Goal: Task Accomplishment & Management: Complete application form

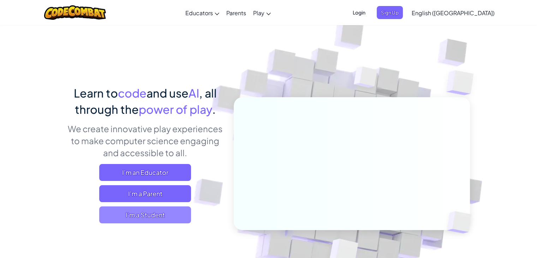
click at [162, 219] on span "I'm a Student" at bounding box center [145, 214] width 92 height 17
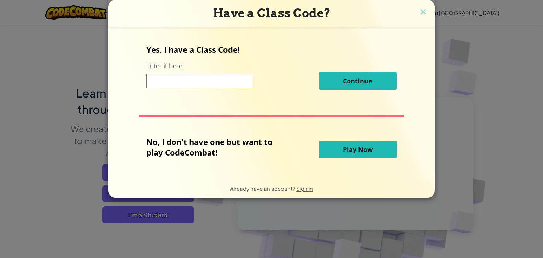
click at [332, 147] on button "Play Now" at bounding box center [358, 150] width 78 height 18
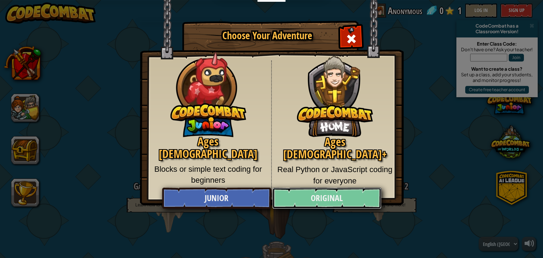
click at [333, 197] on link "Original" at bounding box center [326, 198] width 109 height 21
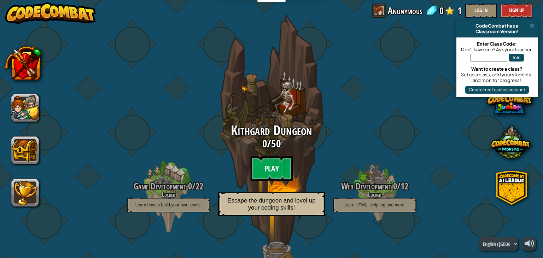
click at [276, 161] on btn "Play" at bounding box center [271, 168] width 42 height 25
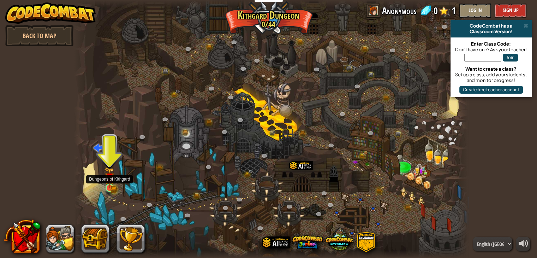
click at [109, 186] on img at bounding box center [110, 178] width 10 height 22
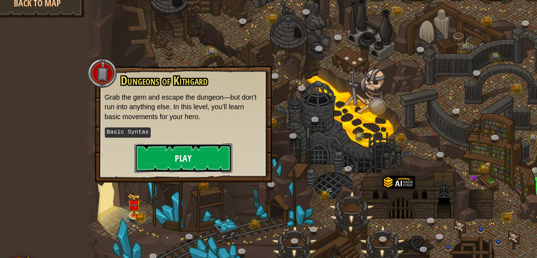
click at [132, 145] on button "Play" at bounding box center [145, 147] width 71 height 21
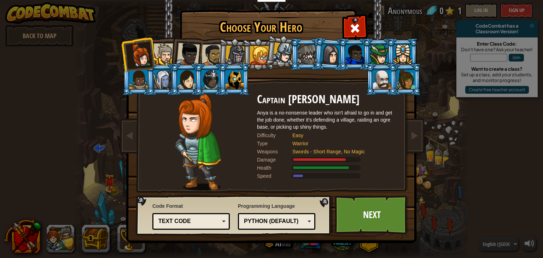
click at [298, 224] on div "Python (Default)" at bounding box center [274, 221] width 61 height 8
click at [202, 220] on div "Text code" at bounding box center [188, 221] width 61 height 8
click at [349, 216] on link "Next" at bounding box center [371, 214] width 74 height 39
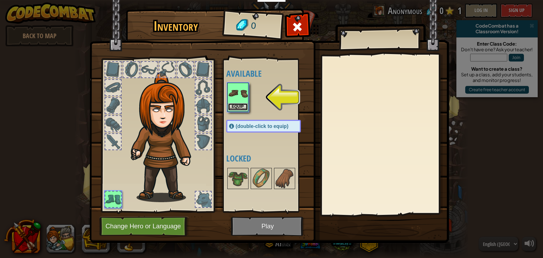
click at [239, 103] on button "Equip" at bounding box center [238, 106] width 20 height 7
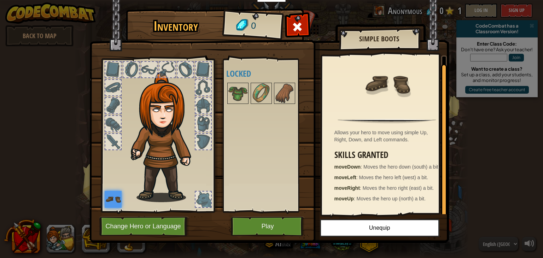
scroll to position [2, 0]
click at [273, 225] on button "Play" at bounding box center [268, 226] width 74 height 19
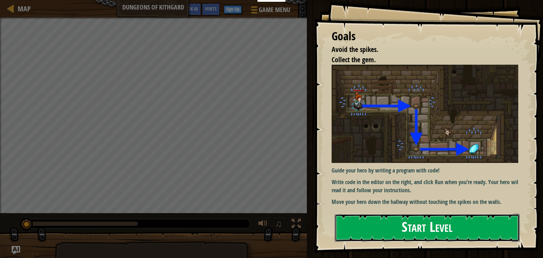
click at [404, 239] on button "Start Level" at bounding box center [426, 228] width 185 height 28
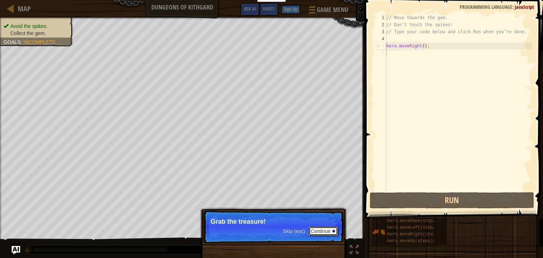
click at [322, 232] on button "Continue" at bounding box center [322, 230] width 29 height 9
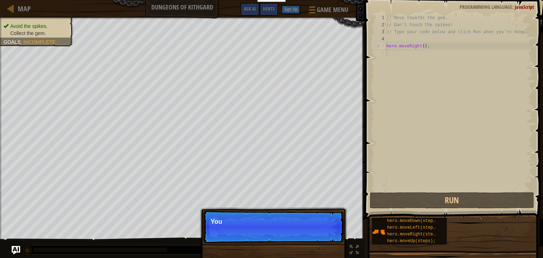
scroll to position [3, 0]
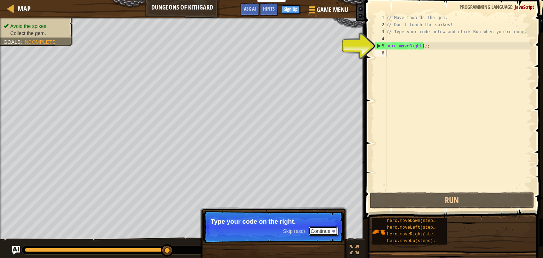
click at [322, 231] on button "Continue" at bounding box center [322, 230] width 29 height 9
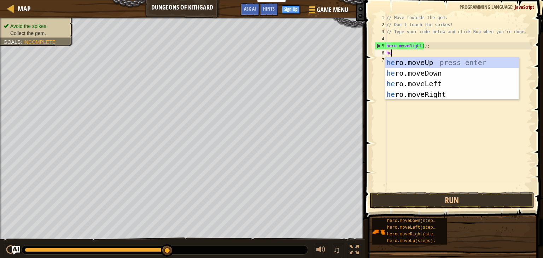
type textarea "her"
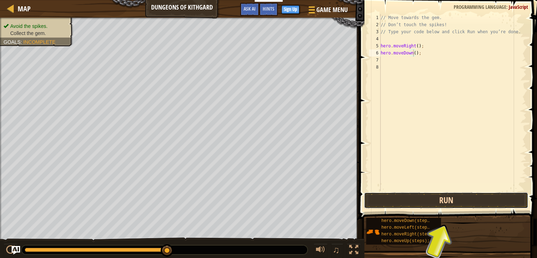
click at [419, 197] on button "Run" at bounding box center [446, 200] width 165 height 16
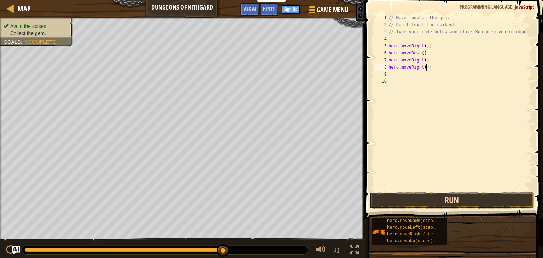
type textarea "hero.moveRight();"
click at [460, 200] on button "Run" at bounding box center [451, 200] width 165 height 16
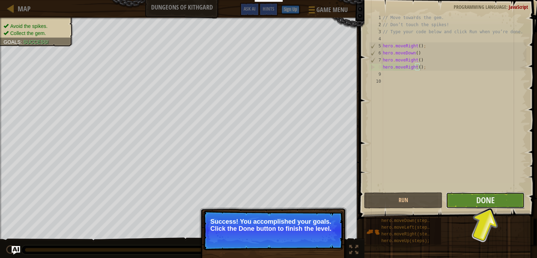
click at [472, 202] on button "Done" at bounding box center [485, 200] width 79 height 16
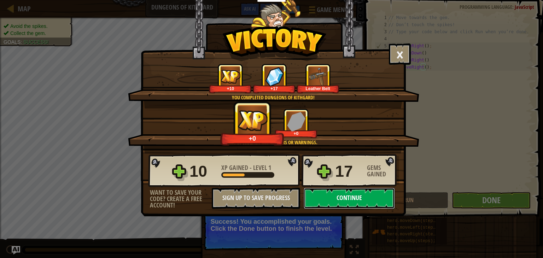
click at [338, 199] on button "Continue" at bounding box center [348, 198] width 91 height 21
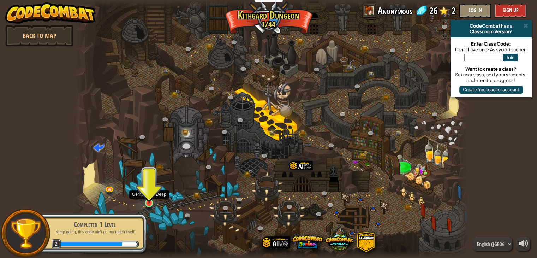
click at [148, 199] on img at bounding box center [149, 192] width 10 height 23
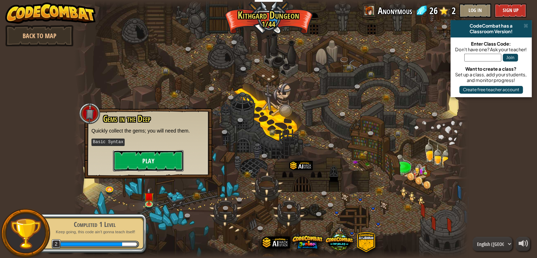
click at [157, 162] on button "Play" at bounding box center [148, 160] width 71 height 21
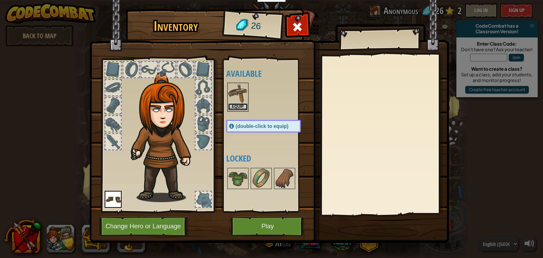
click at [243, 104] on button "Equip" at bounding box center [238, 106] width 20 height 7
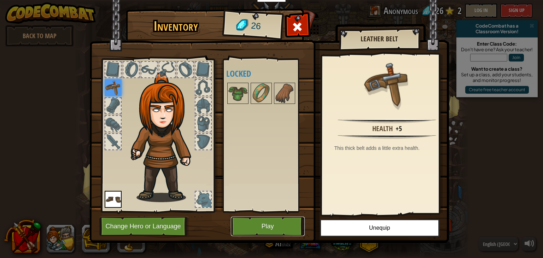
click at [267, 229] on button "Play" at bounding box center [268, 226] width 74 height 19
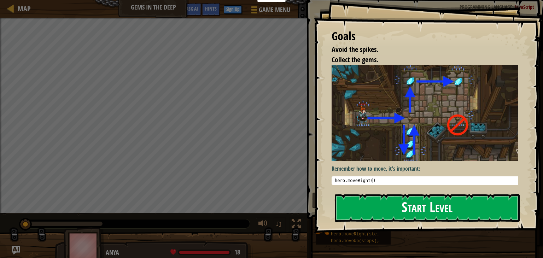
click at [368, 202] on button "Start Level" at bounding box center [426, 208] width 185 height 28
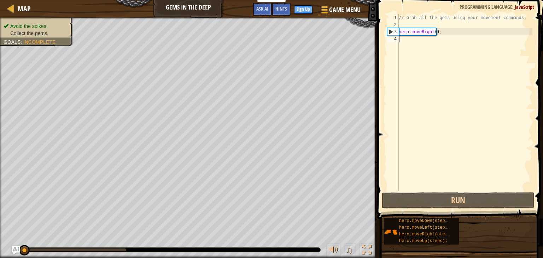
scroll to position [3, 0]
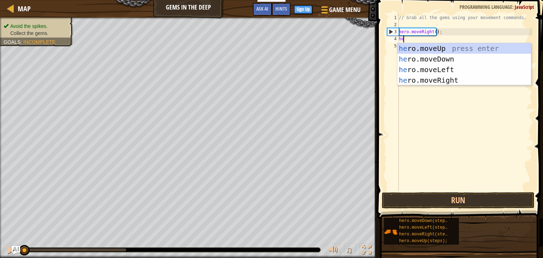
type textarea "her"
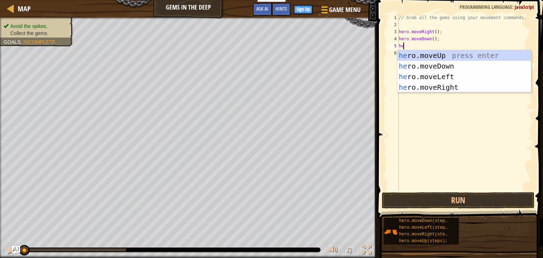
type textarea "her"
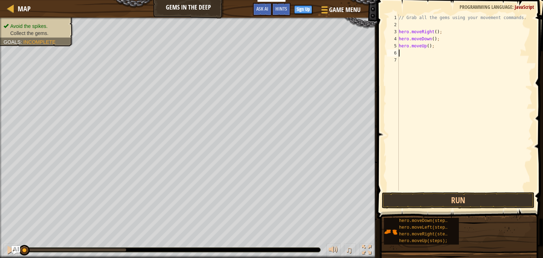
type textarea "he"
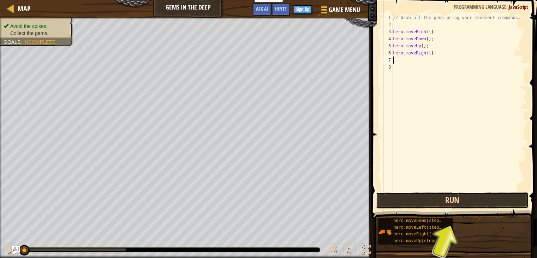
click at [402, 202] on button "Run" at bounding box center [452, 200] width 153 height 16
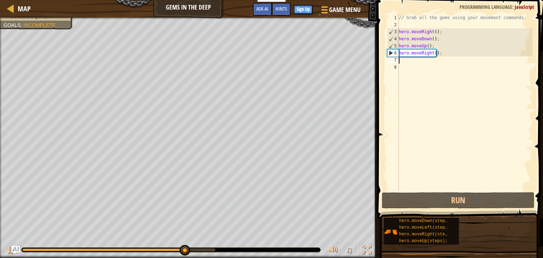
type textarea "hero.moveRight();"
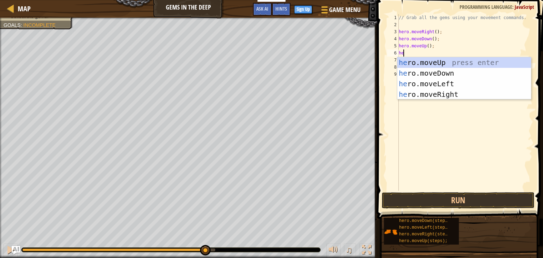
type textarea "her"
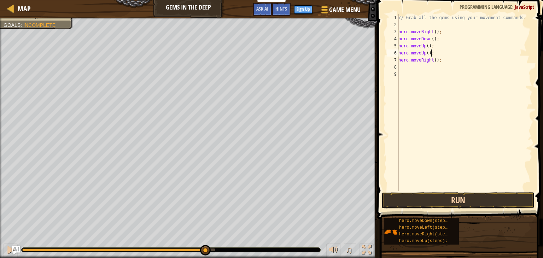
type textarea "hero.moveUp();"
click at [433, 205] on button "Run" at bounding box center [457, 200] width 153 height 16
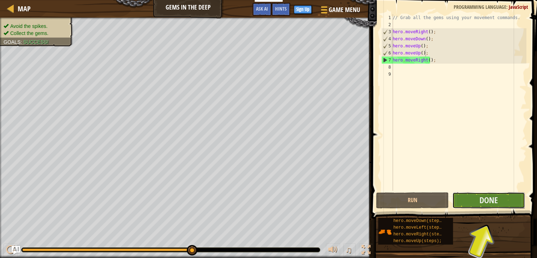
click at [476, 203] on button "Done" at bounding box center [488, 200] width 73 height 16
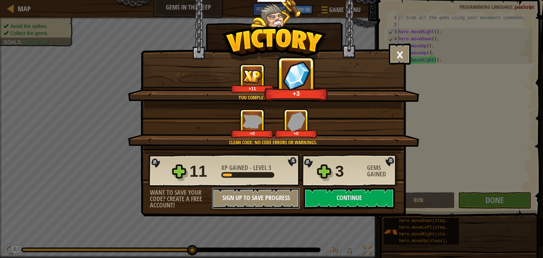
click at [277, 197] on button "Sign Up to Save Progress" at bounding box center [256, 198] width 88 height 21
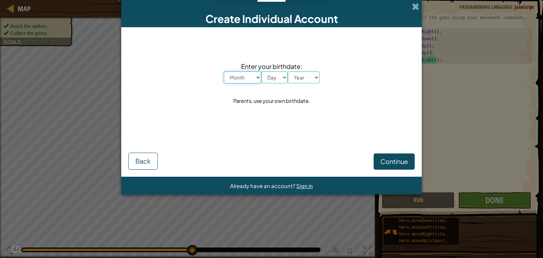
click at [251, 78] on select "Month January February March April May June July August September October Novem…" at bounding box center [242, 77] width 37 height 12
select select "1"
click at [224, 71] on select "Month January February March April May June July August September October Novem…" at bounding box center [242, 77] width 37 height 12
click at [272, 76] on select "Day 1 2 3 4 5 6 7 8 9 10 11 12 13 14 15 16 17 18 19 20 21 22 23 24 25 26 27 28 …" at bounding box center [274, 77] width 26 height 12
select select "21"
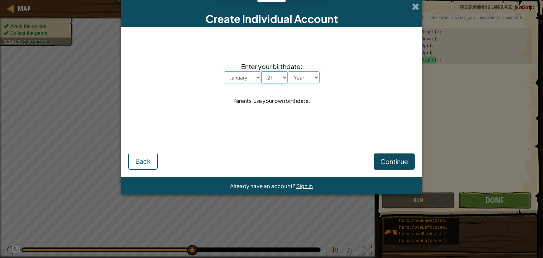
click at [261, 71] on select "Day 1 2 3 4 5 6 7 8 9 10 11 12 13 14 15 16 17 18 19 20 21 22 23 24 25 26 27 28 …" at bounding box center [274, 77] width 26 height 12
click at [298, 75] on select "Year 2025 2024 2023 2022 2021 2020 2019 2018 2017 2016 2015 2014 2013 2012 2011…" at bounding box center [304, 77] width 32 height 12
select select "2002"
click at [288, 71] on select "Year 2025 2024 2023 2022 2021 2020 2019 2018 2017 2016 2015 2014 2013 2012 2011…" at bounding box center [304, 77] width 32 height 12
click at [381, 162] on span "Continue" at bounding box center [394, 161] width 28 height 8
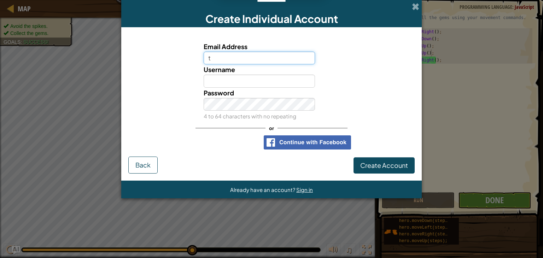
click at [298, 55] on input "t" at bounding box center [259, 58] width 112 height 13
type input "tech1organisation@gmail.com"
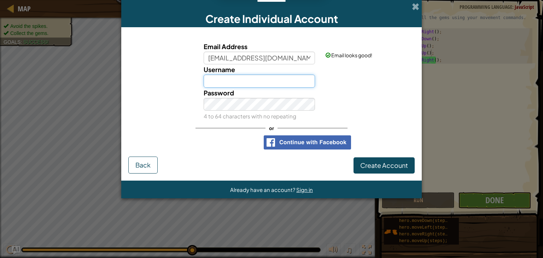
click at [272, 79] on input "Username" at bounding box center [259, 81] width 112 height 13
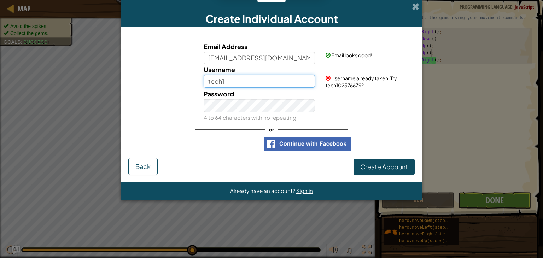
click at [235, 79] on input "tech1" at bounding box center [259, 81] width 112 height 13
type input "tech1org"
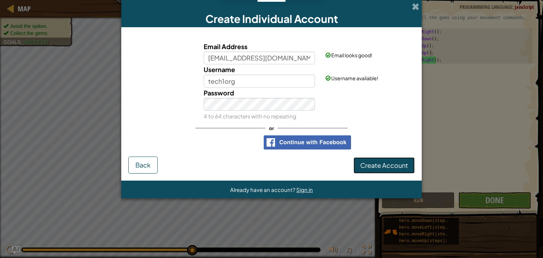
click at [373, 161] on span "Create Account" at bounding box center [384, 165] width 48 height 8
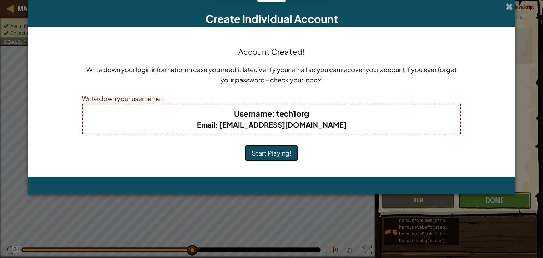
click at [282, 149] on button "Start Playing!" at bounding box center [271, 153] width 53 height 16
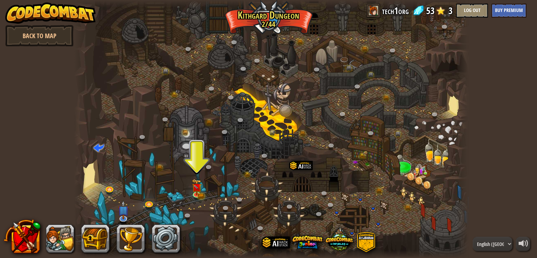
drag, startPoint x: 282, startPoint y: 149, endPoint x: 298, endPoint y: 112, distance: 39.8
click at [298, 112] on div at bounding box center [271, 129] width 395 height 258
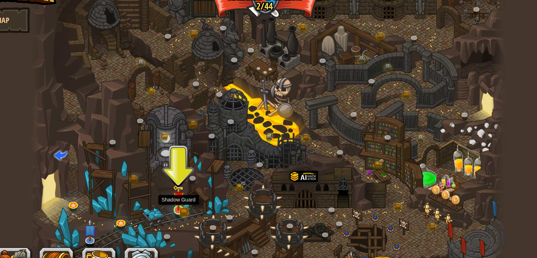
click at [199, 190] on img at bounding box center [197, 183] width 10 height 22
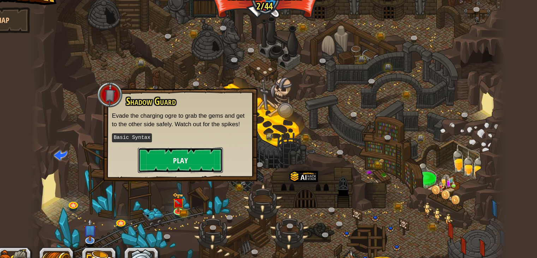
click at [204, 156] on button "Play" at bounding box center [198, 151] width 71 height 21
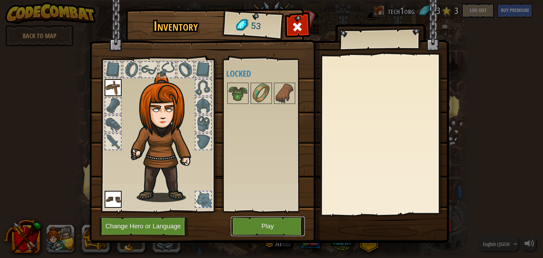
click at [236, 222] on button "Play" at bounding box center [268, 226] width 74 height 19
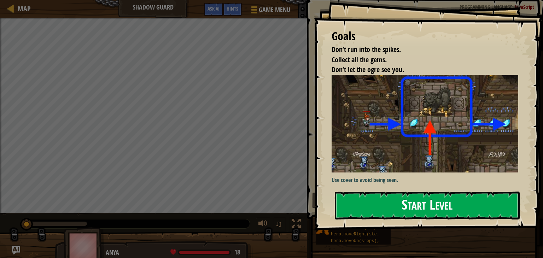
click at [398, 204] on button "Start Level" at bounding box center [426, 205] width 185 height 28
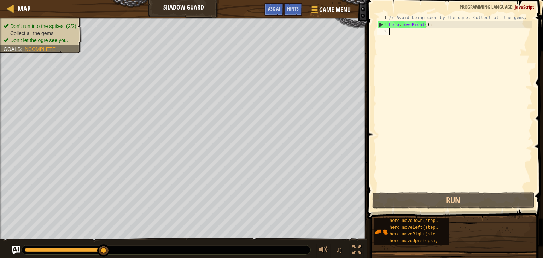
scroll to position [3, 0]
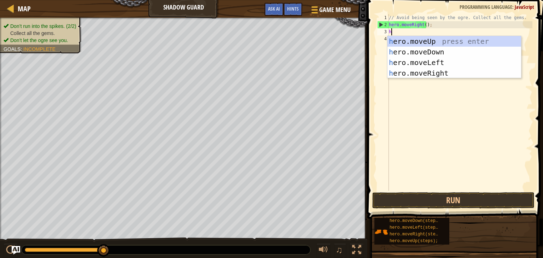
type textarea "her"
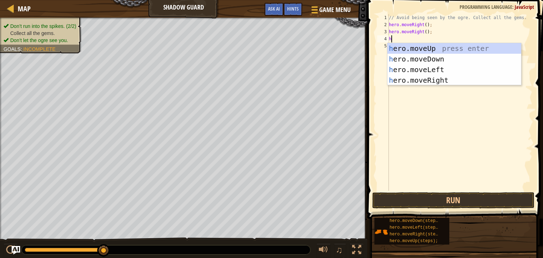
type textarea "her"
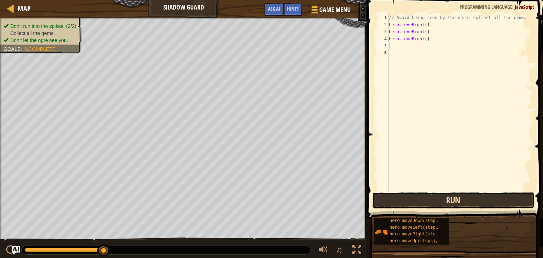
click at [447, 195] on button "Run" at bounding box center [453, 200] width 162 height 16
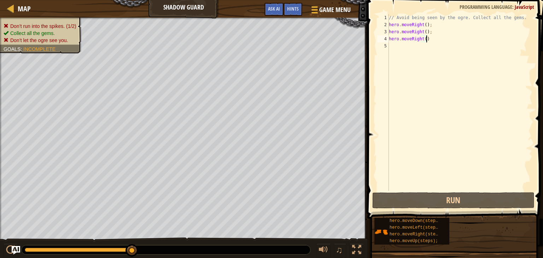
scroll to position [3, 3]
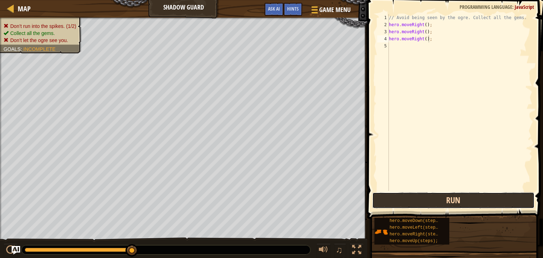
click at [458, 201] on button "Run" at bounding box center [453, 200] width 162 height 16
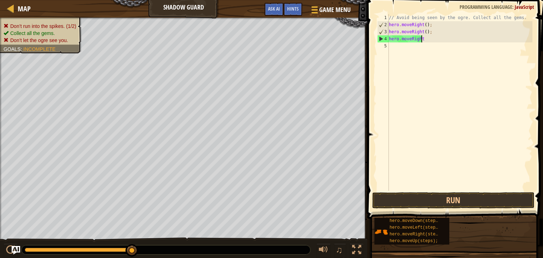
scroll to position [3, 0]
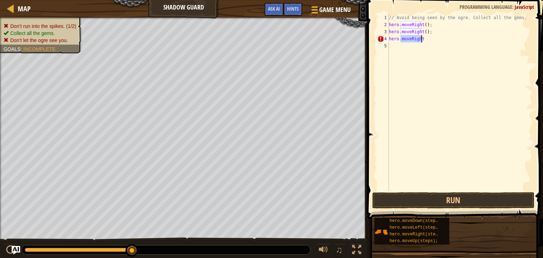
type textarea "hero.moveRight();"
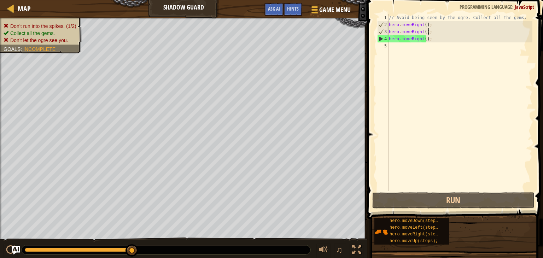
scroll to position [3, 0]
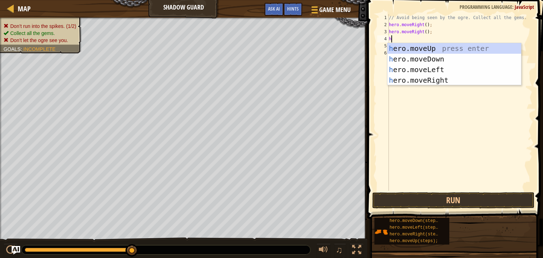
type textarea "her"
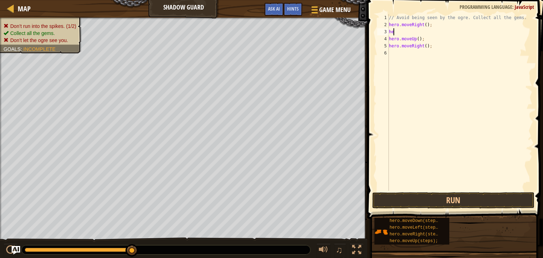
type textarea "h"
type textarea "hero.moveRight();"
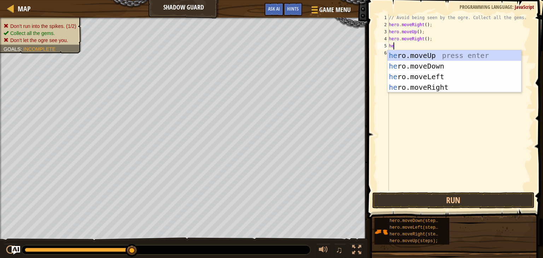
type textarea "her"
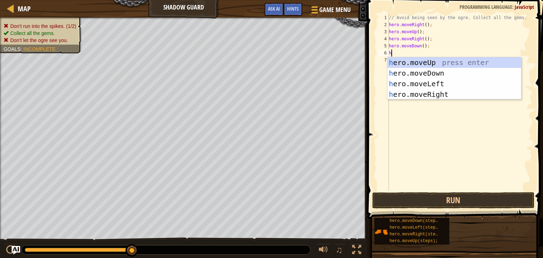
type textarea "her"
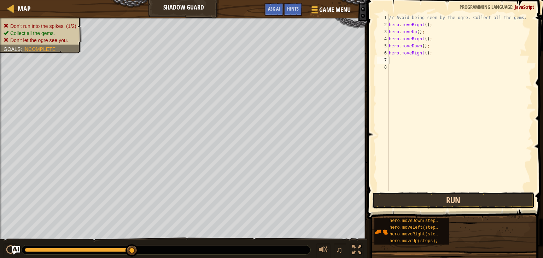
click at [441, 203] on button "Run" at bounding box center [453, 200] width 162 height 16
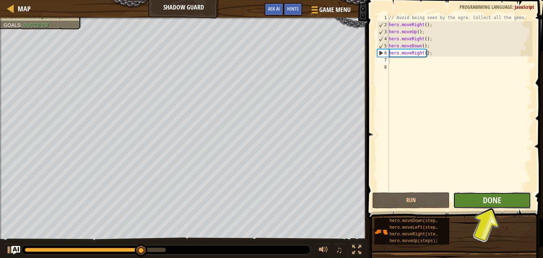
click at [467, 197] on button "Done" at bounding box center [491, 200] width 77 height 16
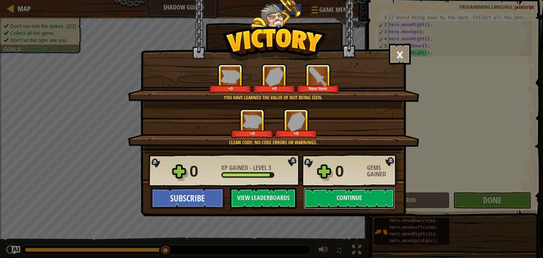
click at [333, 199] on button "Continue" at bounding box center [348, 198] width 91 height 21
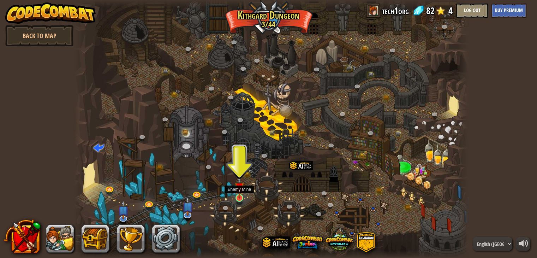
click at [238, 194] on img at bounding box center [240, 187] width 10 height 23
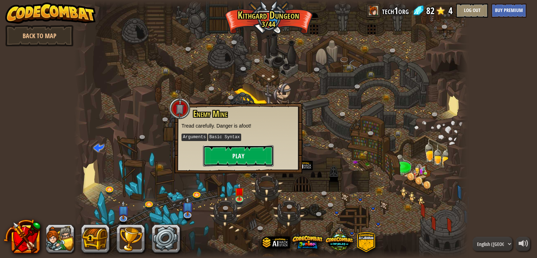
click at [246, 157] on button "Play" at bounding box center [238, 155] width 71 height 21
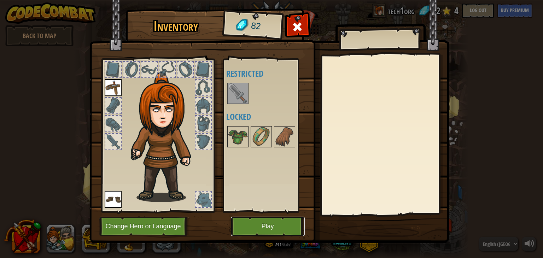
click at [254, 229] on button "Play" at bounding box center [268, 226] width 74 height 19
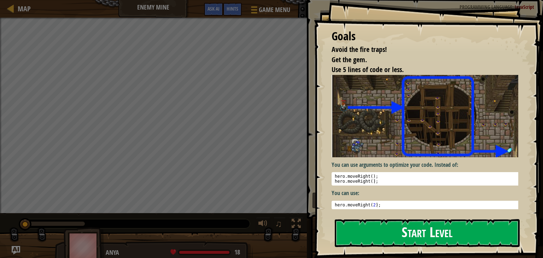
click at [394, 225] on button "Start Level" at bounding box center [426, 233] width 185 height 28
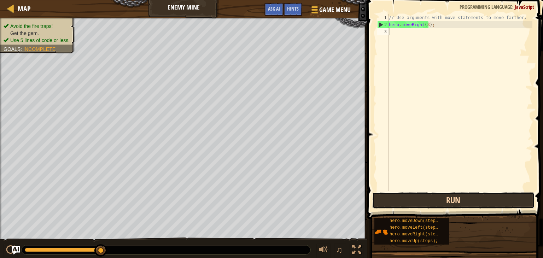
click at [472, 203] on button "Run" at bounding box center [453, 200] width 162 height 16
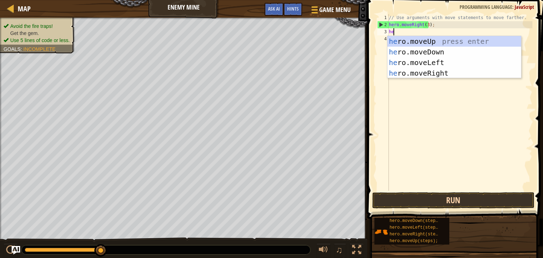
type textarea "her"
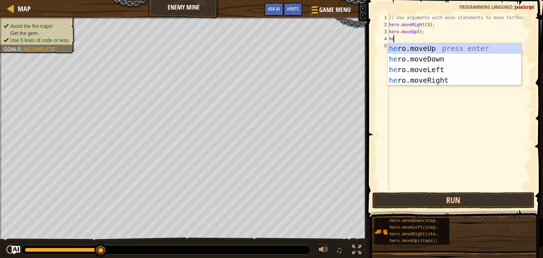
type textarea "her"
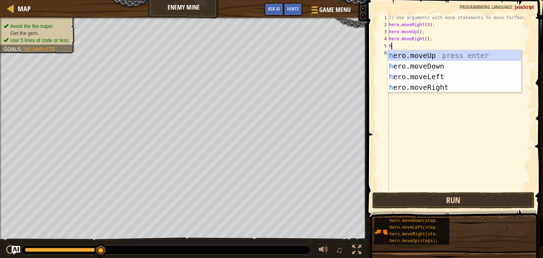
type textarea "her"
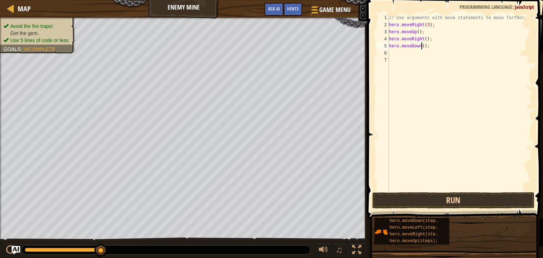
type textarea "hero.moveDown(3);"
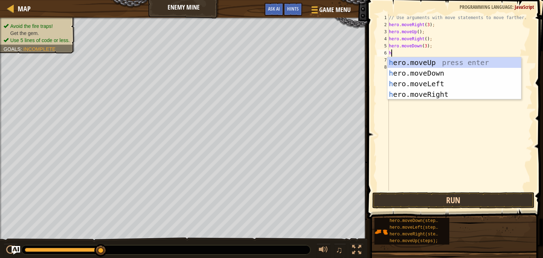
type textarea "her"
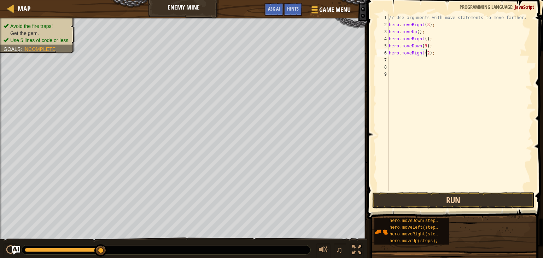
scroll to position [3, 3]
type textarea "hero.moveRight(2);"
click at [424, 200] on button "Run" at bounding box center [453, 200] width 162 height 16
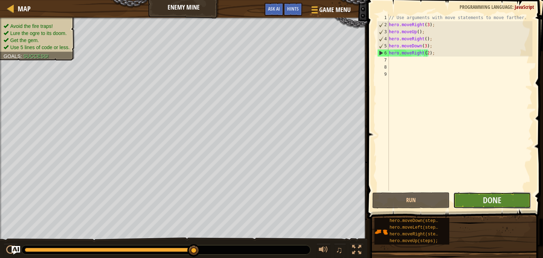
click at [461, 197] on button "Done" at bounding box center [491, 200] width 77 height 16
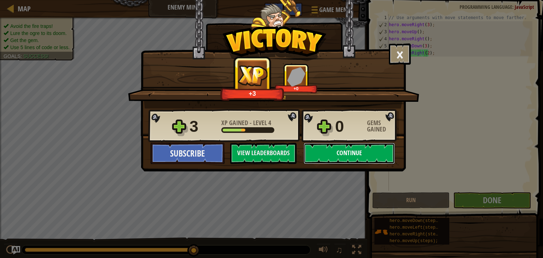
click at [332, 152] on button "Continue" at bounding box center [348, 153] width 91 height 21
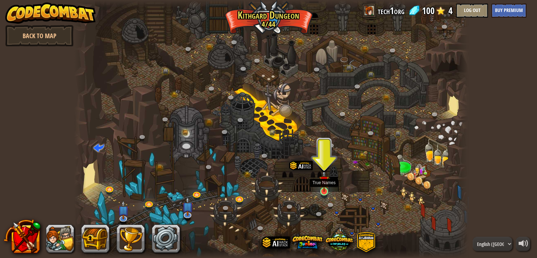
click at [325, 187] on img at bounding box center [324, 181] width 10 height 23
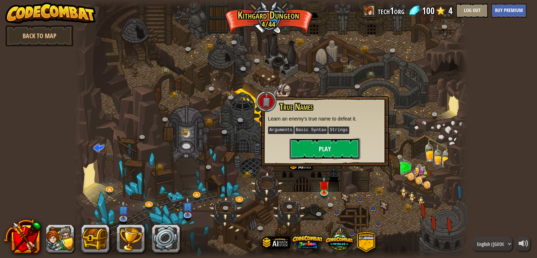
click at [318, 150] on button "Play" at bounding box center [325, 148] width 71 height 21
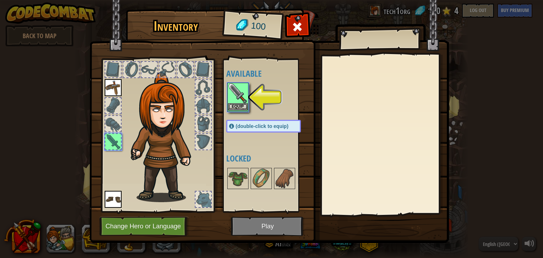
click at [239, 101] on img at bounding box center [238, 93] width 20 height 20
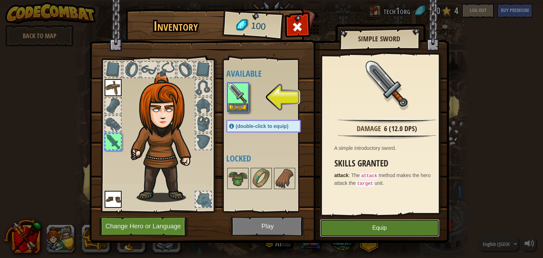
click at [333, 222] on button "Equip" at bounding box center [379, 228] width 119 height 18
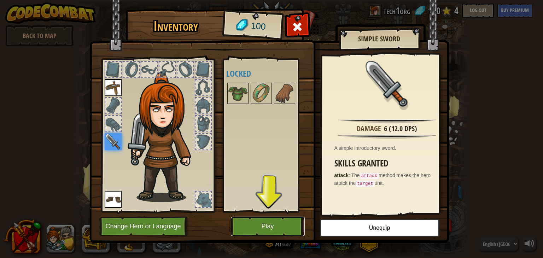
click at [249, 227] on button "Play" at bounding box center [268, 226] width 74 height 19
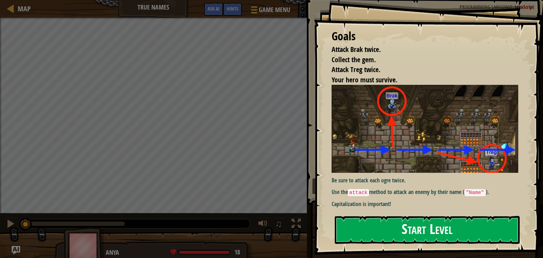
click at [373, 227] on button "Start Level" at bounding box center [426, 230] width 185 height 28
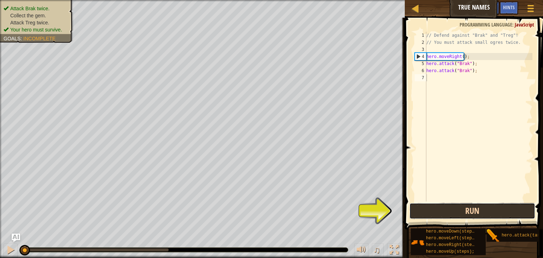
click at [482, 212] on button "Run" at bounding box center [472, 211] width 126 height 16
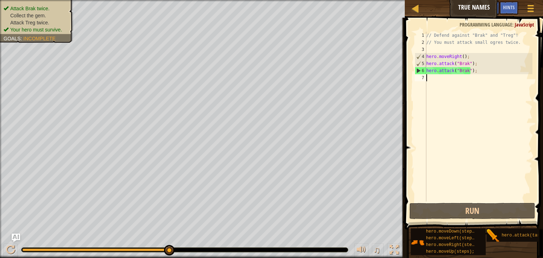
scroll to position [3, 0]
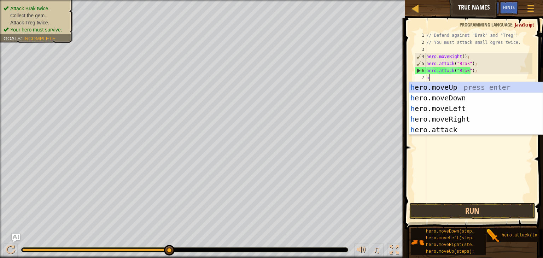
type textarea "he"
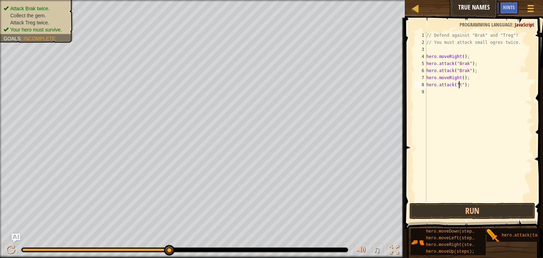
scroll to position [3, 3]
type textarea "hero.attack("treg");"
click at [434, 205] on button "Run" at bounding box center [472, 211] width 126 height 16
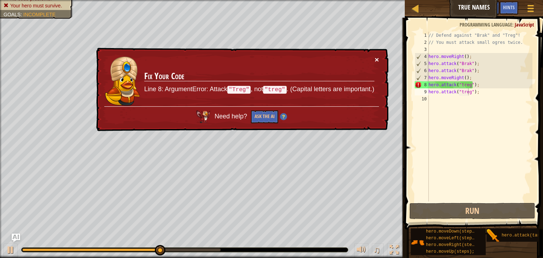
click at [376, 60] on button "×" at bounding box center [376, 59] width 4 height 7
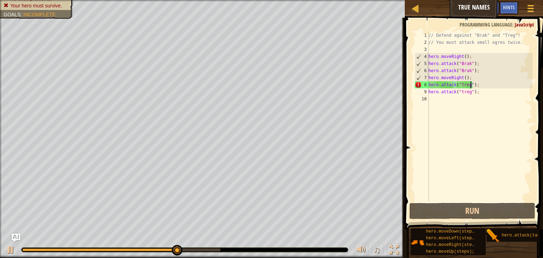
click at [470, 85] on div "// Defend against "Brak" and "Treg"! // You must attack small ogres twice. hero…" at bounding box center [479, 124] width 105 height 184
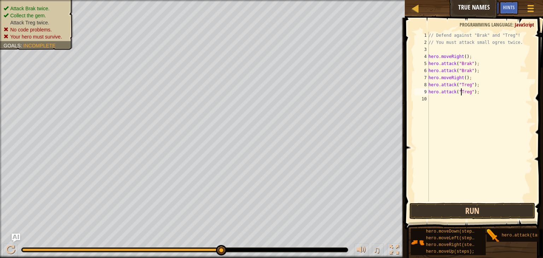
type textarea "hero.attack("Treg");"
click at [444, 208] on button "Run" at bounding box center [472, 211] width 126 height 16
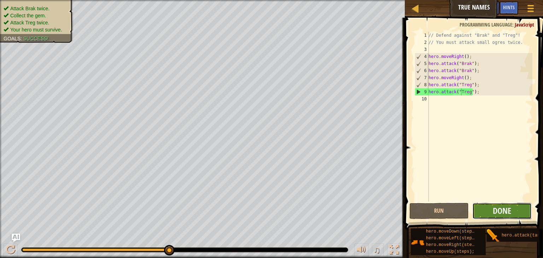
click at [483, 211] on button "Done" at bounding box center [501, 211] width 59 height 16
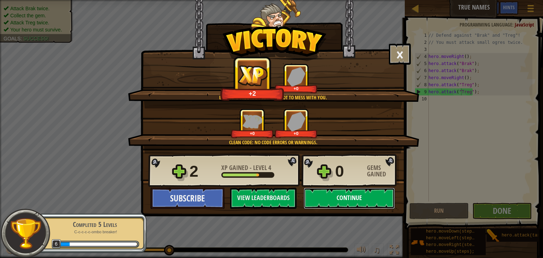
click at [329, 193] on button "Continue" at bounding box center [348, 198] width 91 height 21
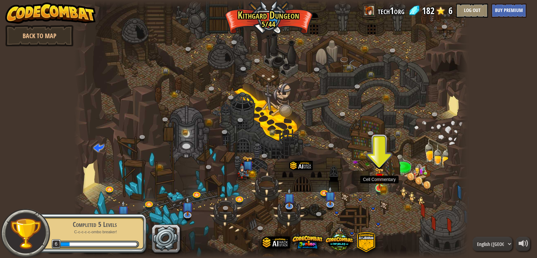
click at [380, 180] on img at bounding box center [380, 178] width 6 height 6
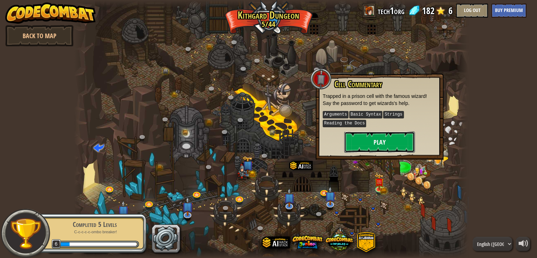
click at [381, 144] on button "Play" at bounding box center [379, 141] width 71 height 21
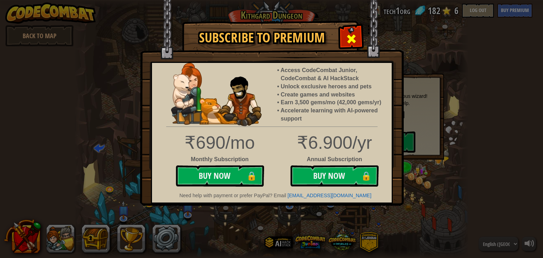
click at [347, 40] on span at bounding box center [350, 38] width 11 height 11
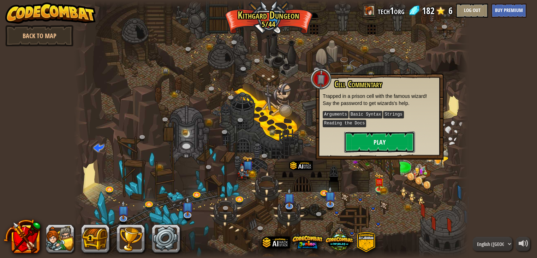
click at [353, 146] on button "Play" at bounding box center [379, 141] width 71 height 21
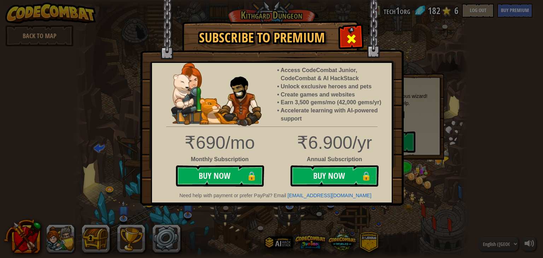
click at [352, 37] on span at bounding box center [350, 38] width 11 height 11
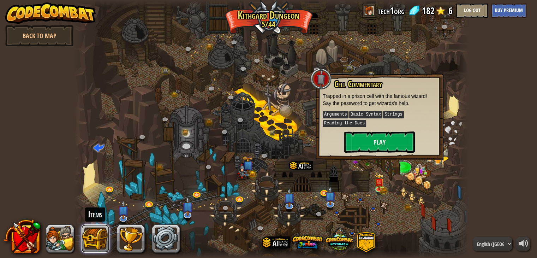
click at [96, 230] on button at bounding box center [95, 238] width 28 height 28
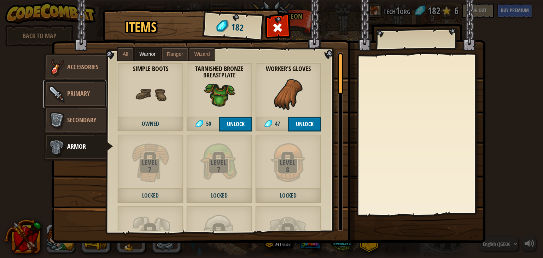
click at [87, 87] on link "Primary" at bounding box center [74, 94] width 63 height 28
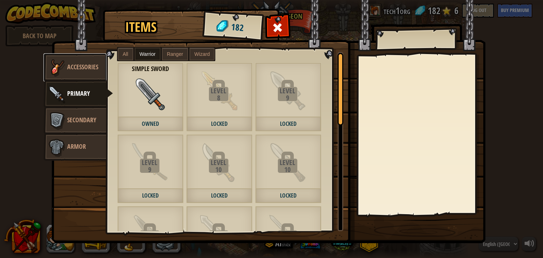
click at [84, 67] on span "Accessories" at bounding box center [82, 67] width 31 height 9
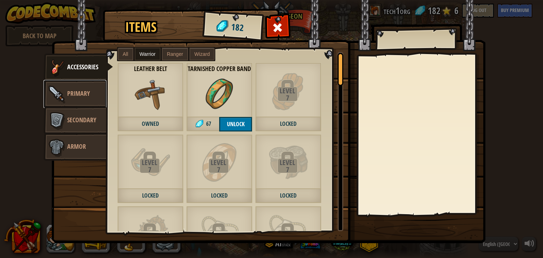
click at [95, 99] on link "Primary" at bounding box center [74, 94] width 63 height 28
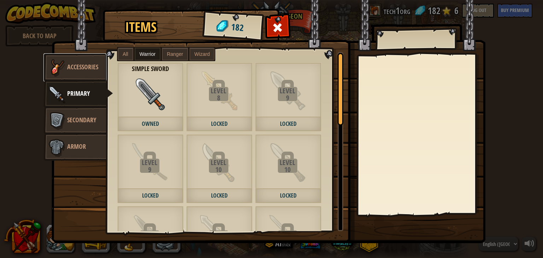
click at [91, 61] on link "Accessories" at bounding box center [74, 67] width 63 height 28
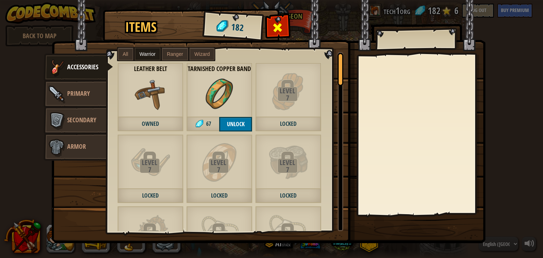
click at [270, 23] on div at bounding box center [277, 29] width 22 height 22
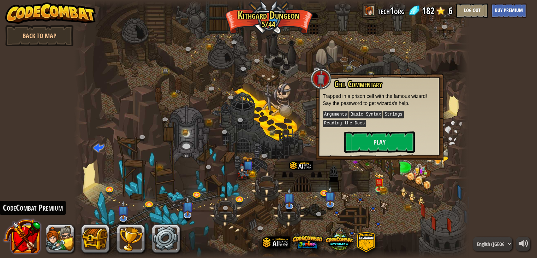
click at [32, 237] on button at bounding box center [22, 236] width 37 height 37
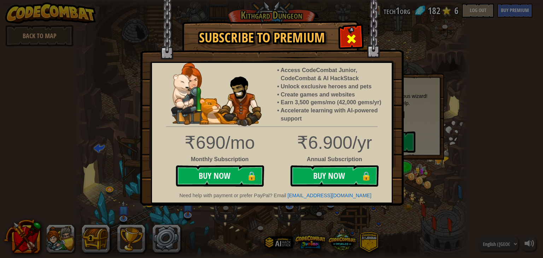
click at [358, 37] on div at bounding box center [351, 38] width 22 height 22
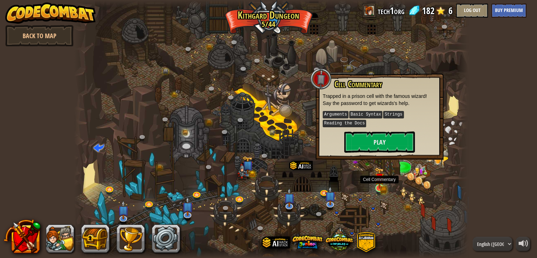
click at [383, 185] on img at bounding box center [380, 178] width 10 height 22
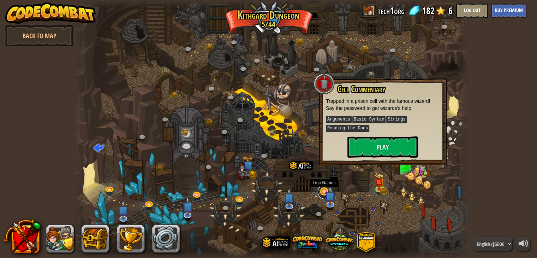
click at [322, 191] on link at bounding box center [325, 192] width 14 height 14
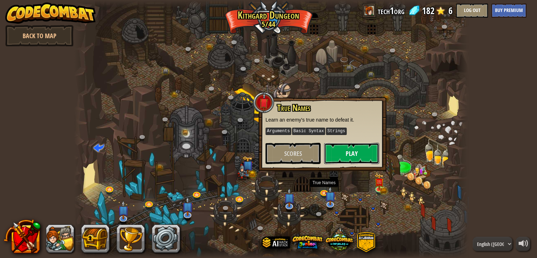
click at [332, 155] on button "Play" at bounding box center [351, 153] width 55 height 21
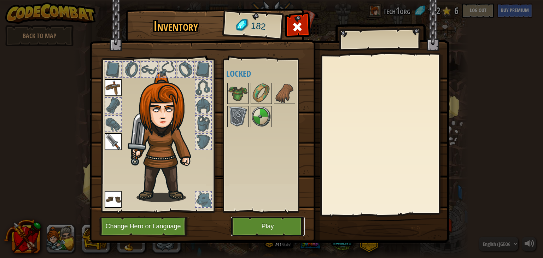
click at [267, 229] on button "Play" at bounding box center [268, 226] width 74 height 19
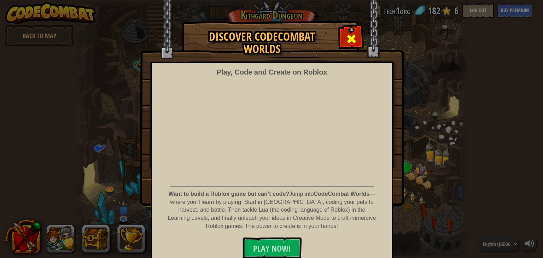
click at [349, 37] on span at bounding box center [350, 38] width 11 height 11
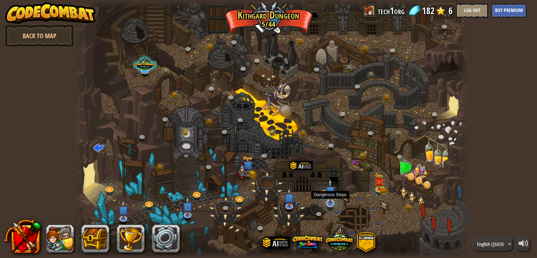
click at [330, 197] on img at bounding box center [330, 190] width 11 height 25
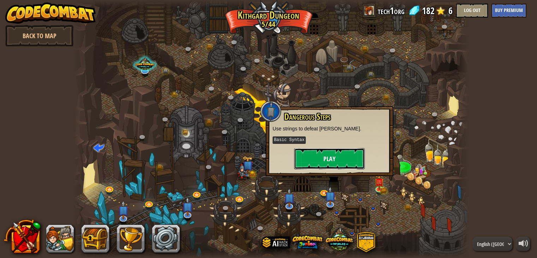
click at [330, 157] on button "Play" at bounding box center [329, 158] width 71 height 21
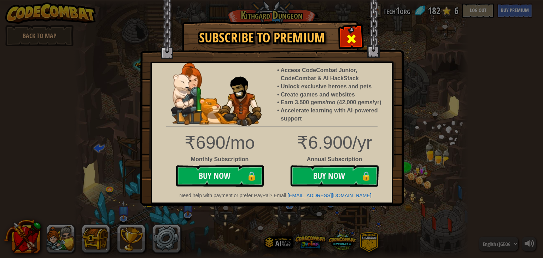
click at [353, 46] on div at bounding box center [351, 38] width 22 height 22
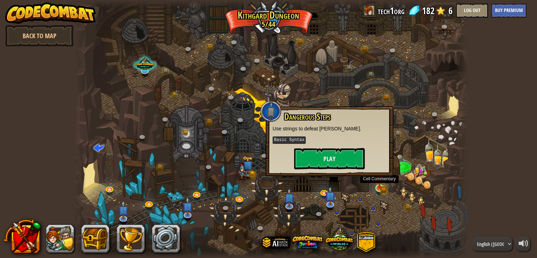
click at [380, 184] on img at bounding box center [380, 178] width 10 height 22
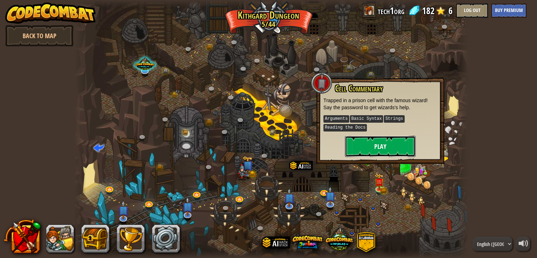
click at [381, 140] on button "Play" at bounding box center [380, 146] width 71 height 21
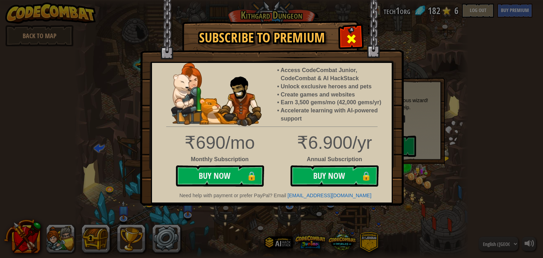
click at [346, 41] on span at bounding box center [350, 38] width 11 height 11
